Goal: Information Seeking & Learning: Learn about a topic

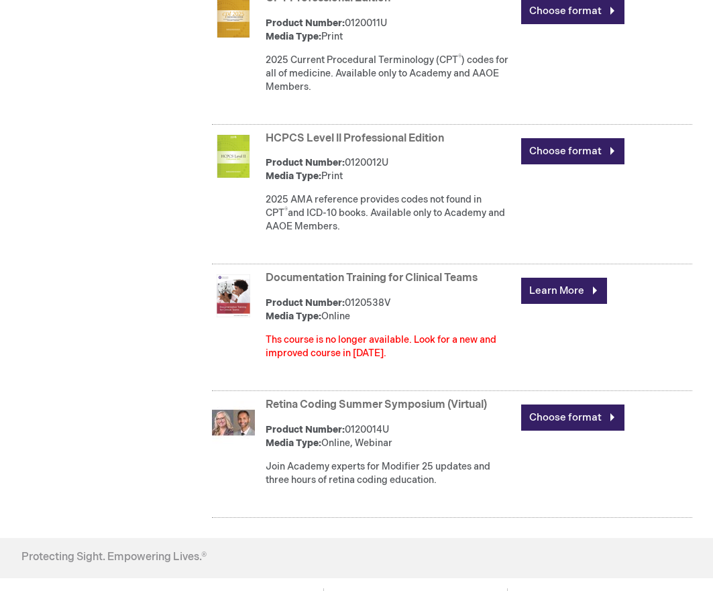
scroll to position [1658, 0]
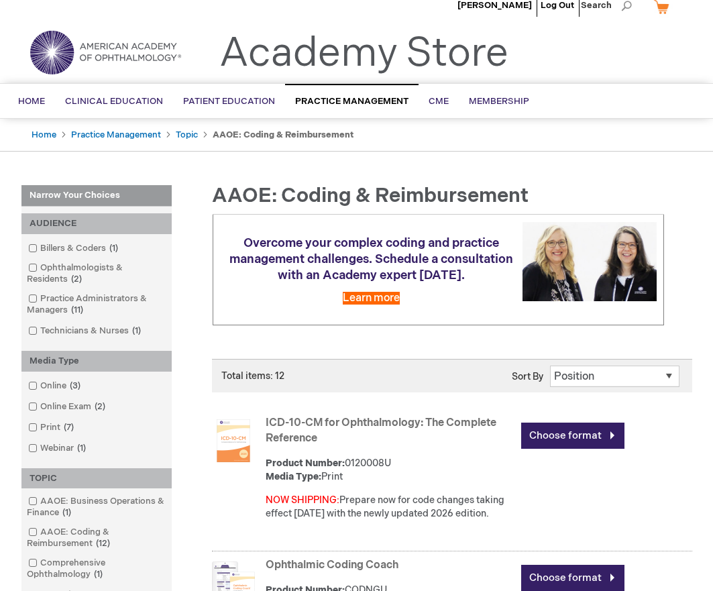
scroll to position [16, 0]
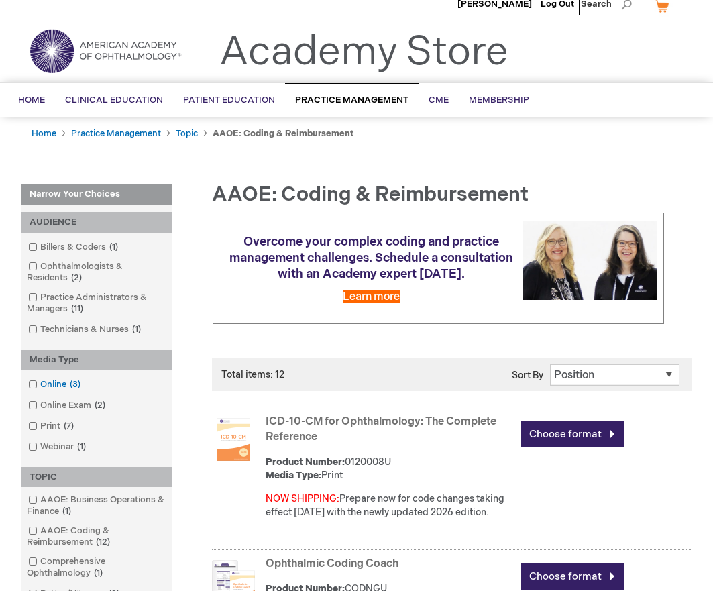
click at [57, 379] on link "Online 3 items" at bounding box center [55, 385] width 61 height 13
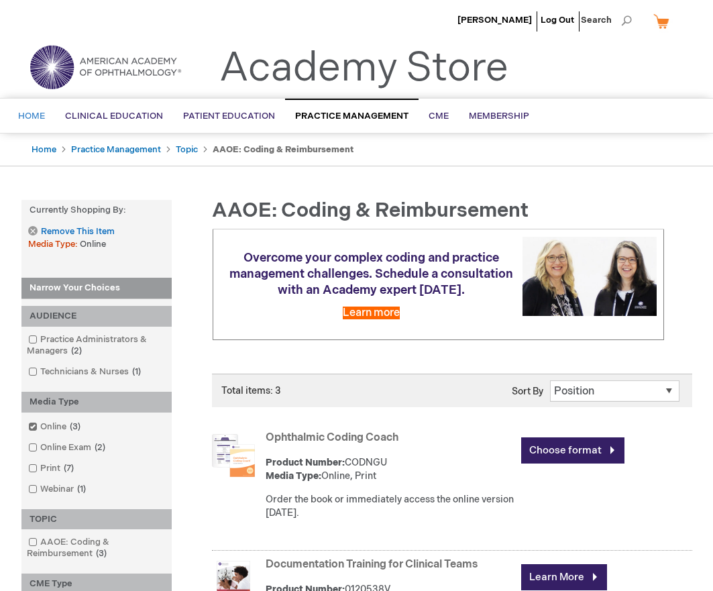
click at [42, 119] on span "Home" at bounding box center [31, 116] width 27 height 11
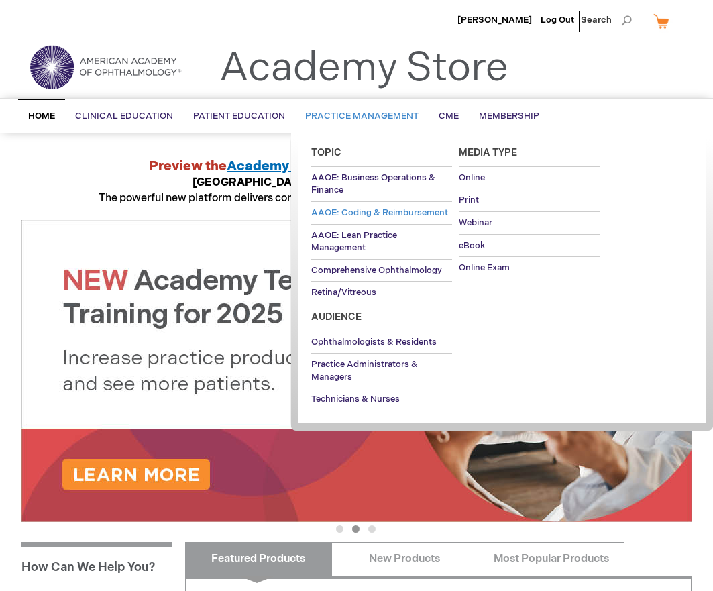
click at [350, 213] on span "AAOE: Coding & Reimbursement" at bounding box center [379, 212] width 137 height 11
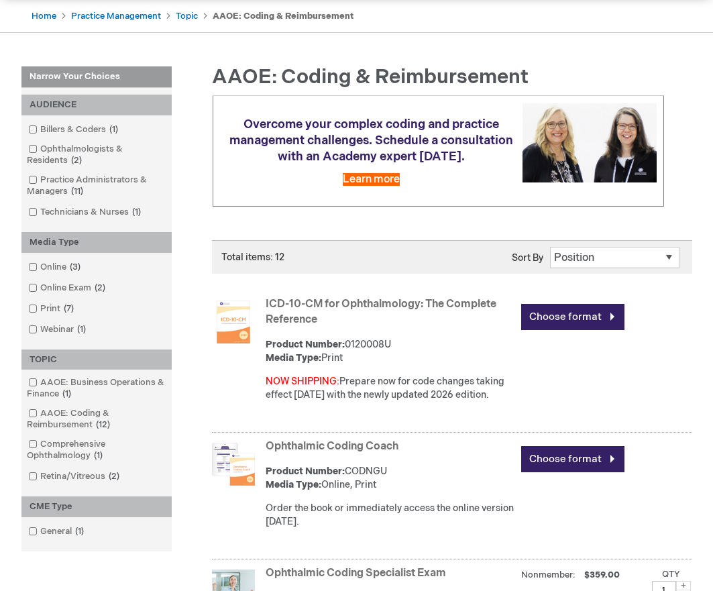
scroll to position [127, 0]
